Goal: Information Seeking & Learning: Learn about a topic

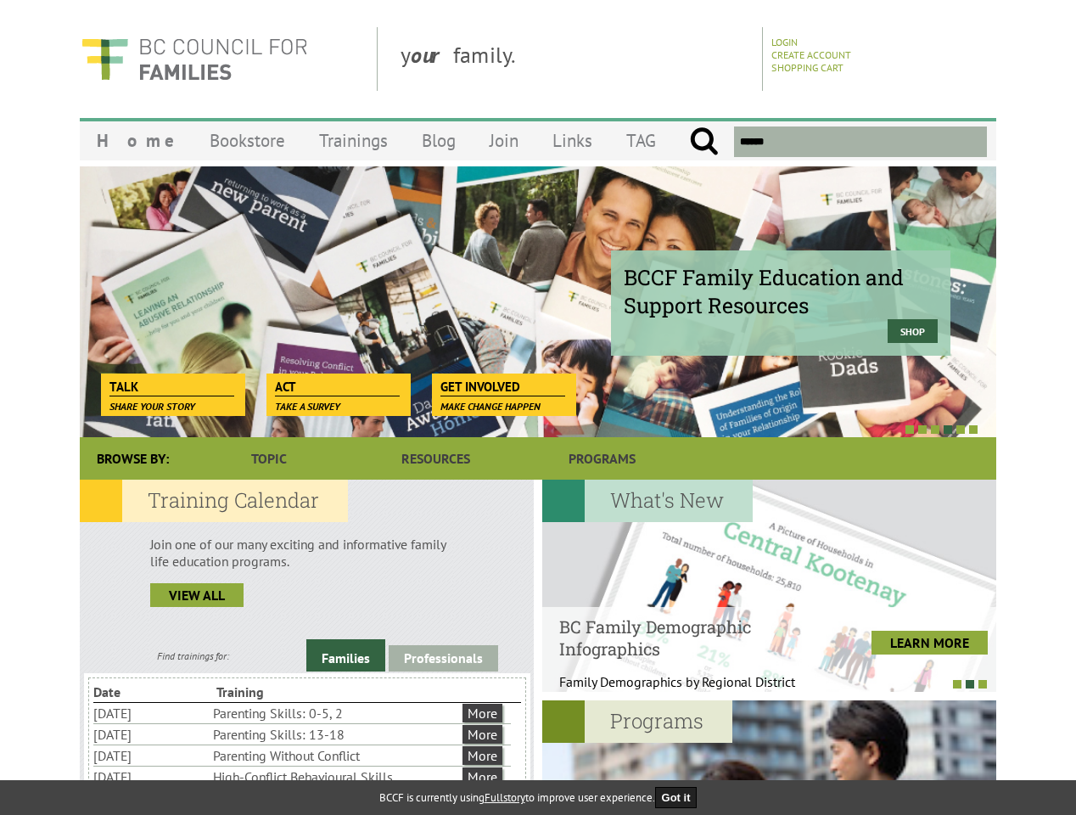
click at [538, 421] on div at bounding box center [519, 428] width 916 height 17
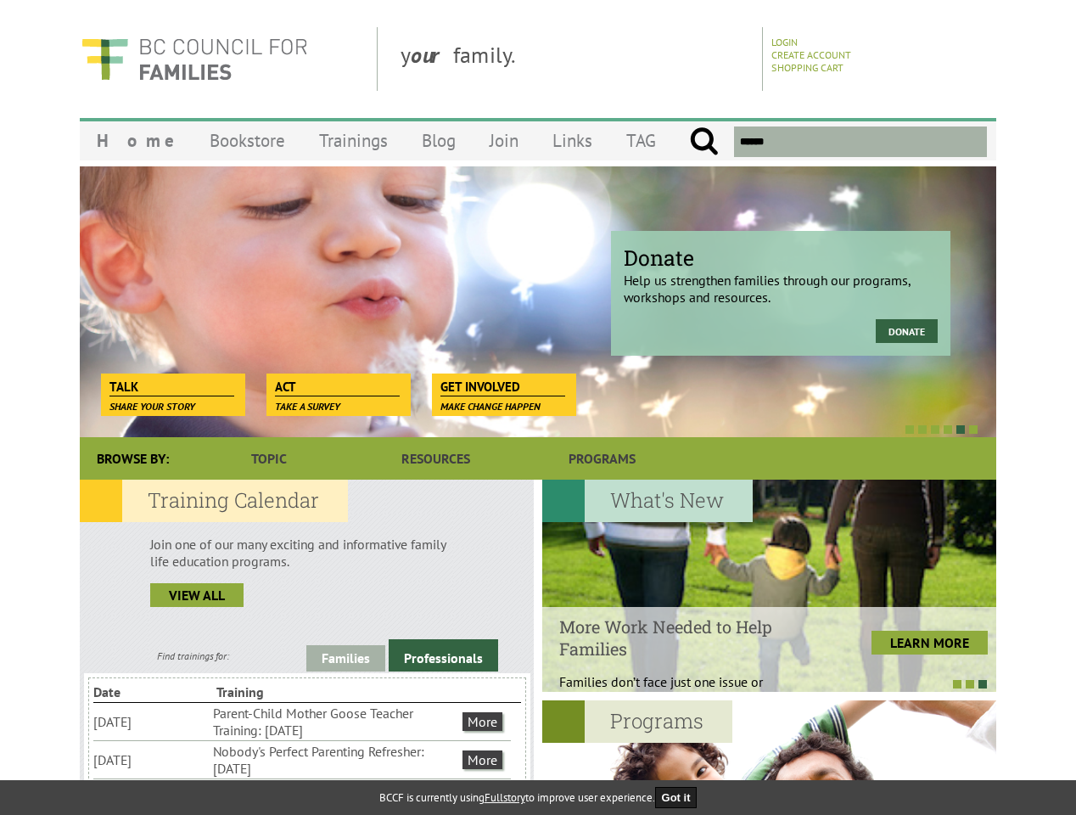
click at [519, 429] on div at bounding box center [519, 428] width 916 height 17
click at [345, 658] on link "Families" at bounding box center [345, 658] width 79 height 26
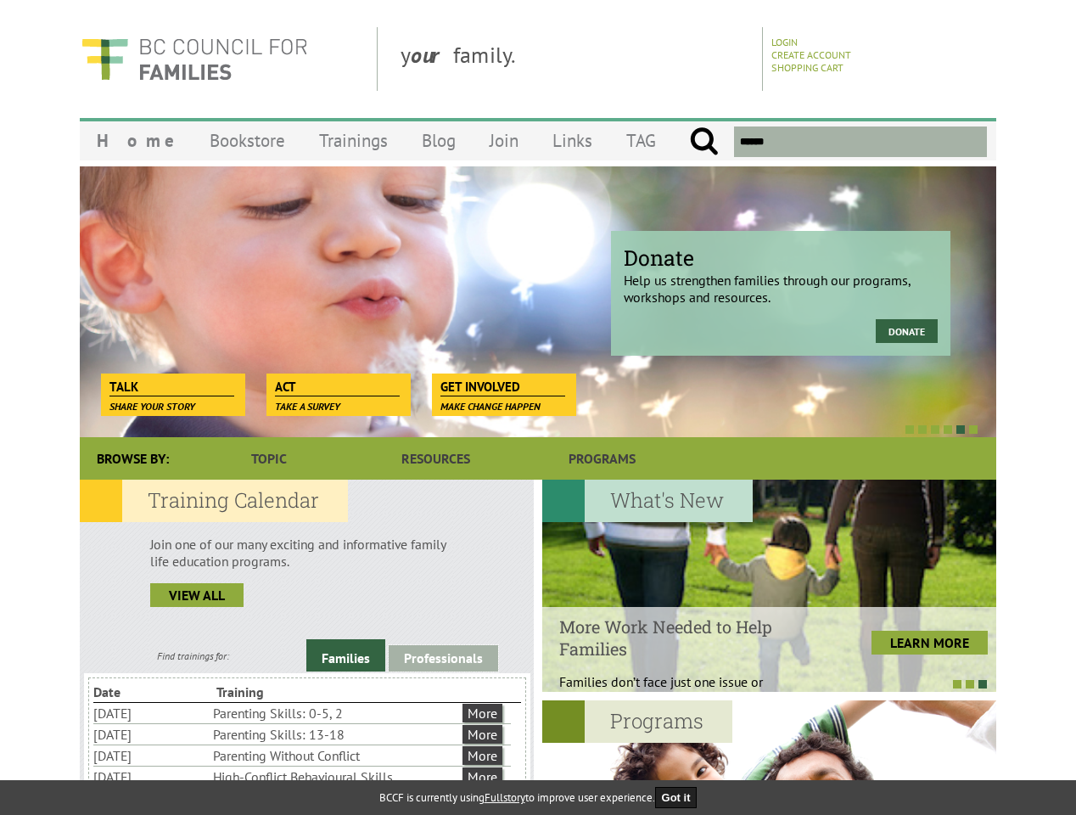
click at [443, 655] on link "Professionals" at bounding box center [443, 658] width 109 height 26
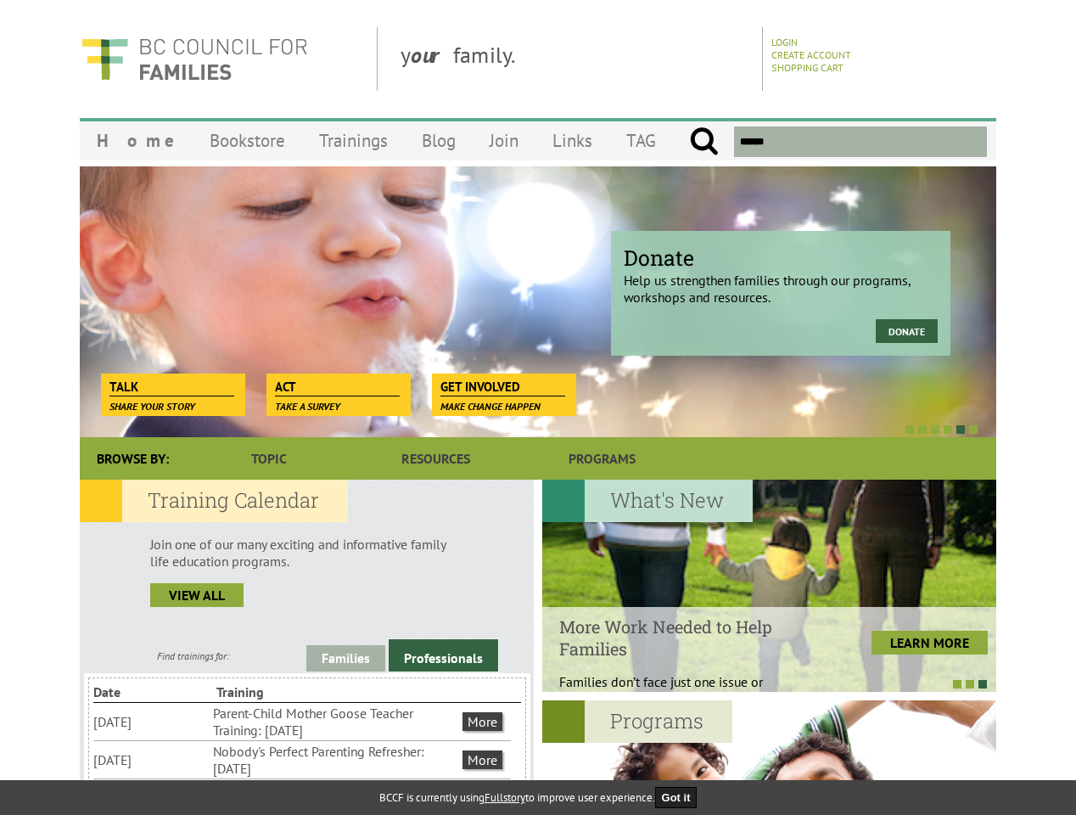
click at [302, 759] on li "Nobody's Perfect Parenting Refresher: [DATE]" at bounding box center [336, 759] width 246 height 37
click at [769, 585] on div at bounding box center [769, 585] width 454 height 212
click at [760, 683] on div at bounding box center [761, 683] width 454 height 17
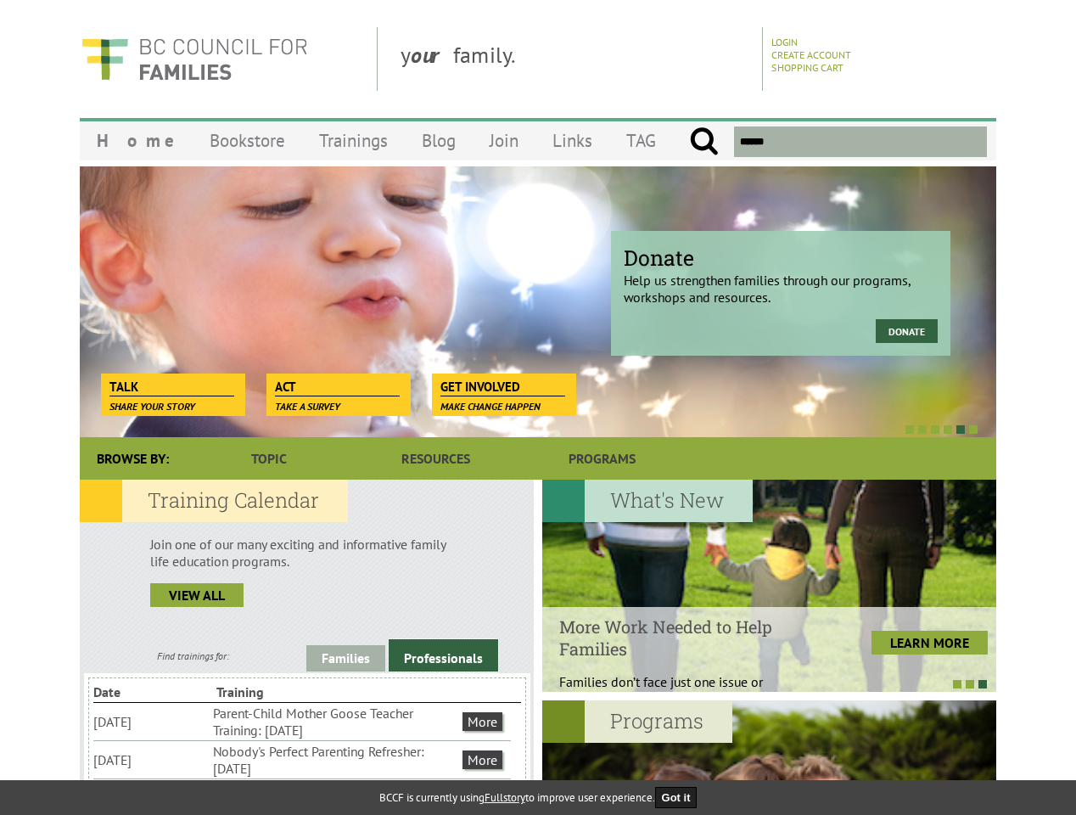
click at [681, 797] on button "Got it" at bounding box center [676, 797] width 42 height 21
